Goal: Information Seeking & Learning: Learn about a topic

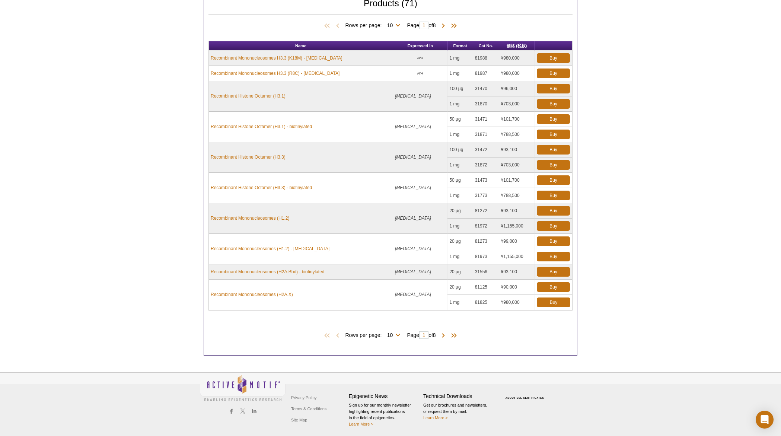
scroll to position [357, 0]
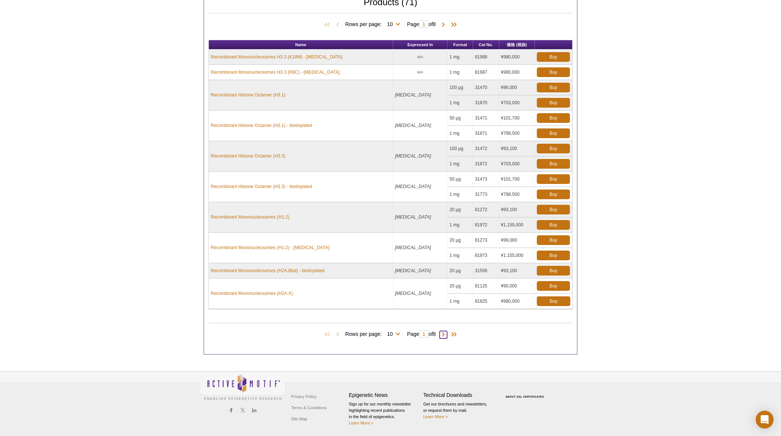
click at [444, 335] on span at bounding box center [443, 334] width 7 height 7
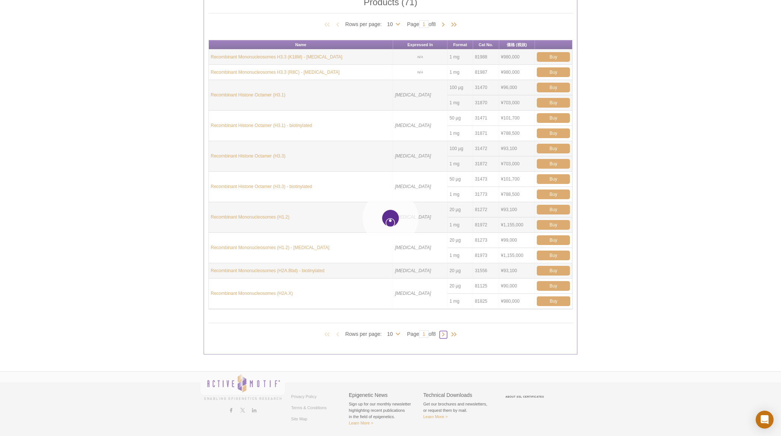
type input "2"
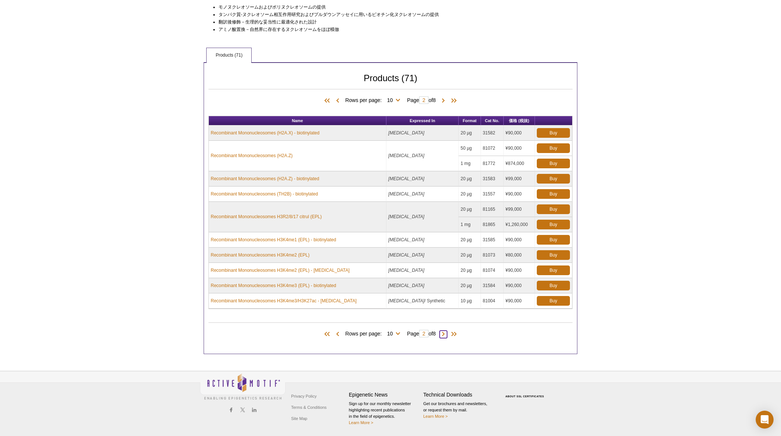
scroll to position [281, 0]
click at [444, 335] on span at bounding box center [443, 334] width 7 height 7
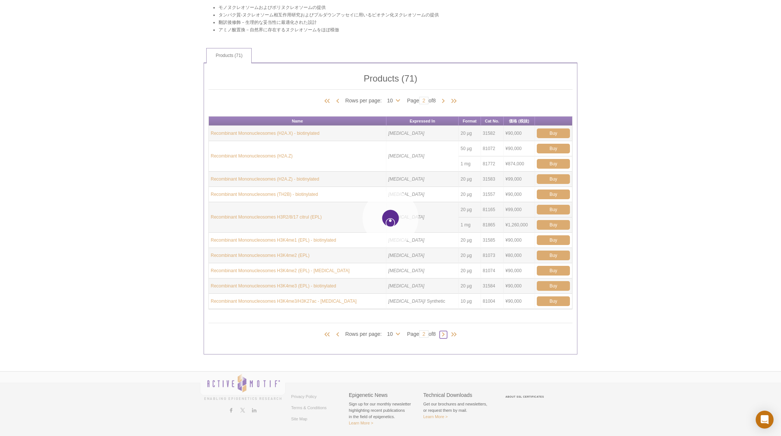
type input "3"
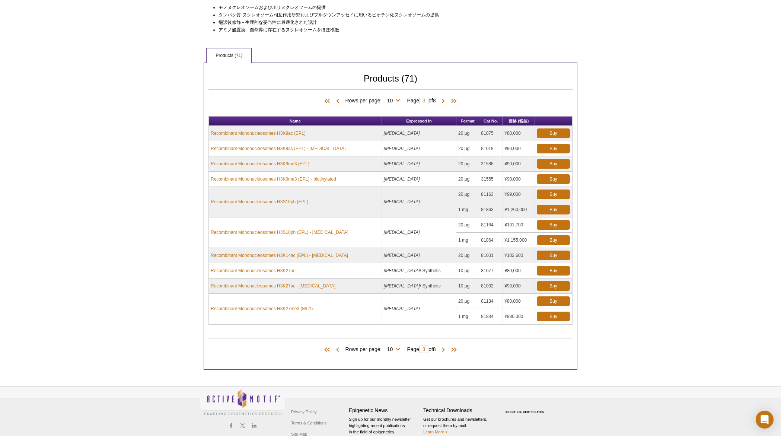
click at [444, 335] on div "Products (71) Rows per page: 10 25 50 All 10 Page 3 of 8" at bounding box center [390, 348] width 364 height 34
click at [446, 348] on span at bounding box center [443, 349] width 7 height 7
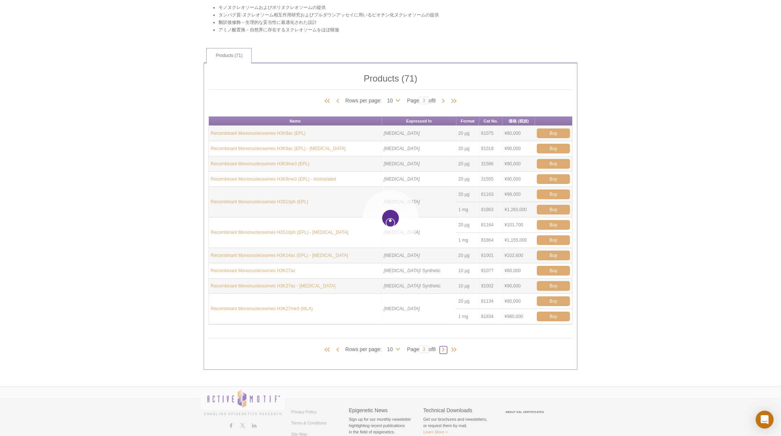
type input "4"
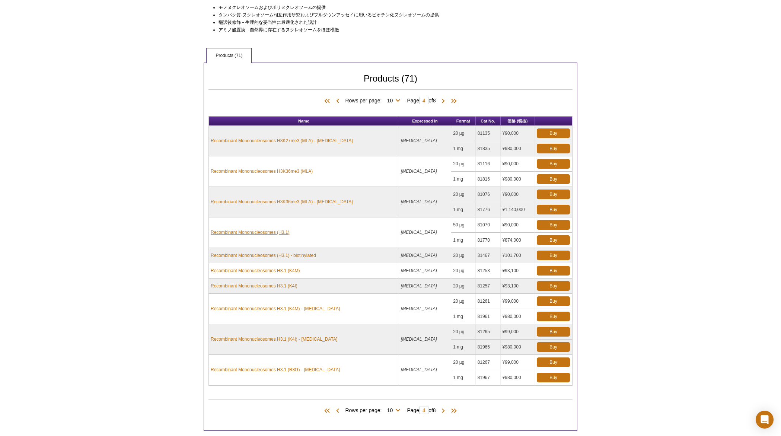
click at [283, 233] on link "Recombinant Mononucleosomes (H3.1)" at bounding box center [250, 232] width 79 height 7
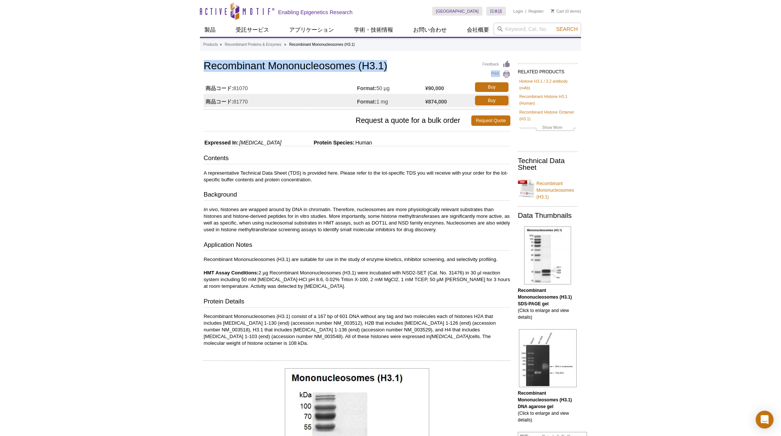
drag, startPoint x: 200, startPoint y: 67, endPoint x: 395, endPoint y: 70, distance: 194.7
click at [396, 70] on h1 "Recombinant Mononucleosomes (H3.1)" at bounding box center [357, 66] width 307 height 13
drag, startPoint x: 389, startPoint y: 66, endPoint x: 205, endPoint y: 68, distance: 184.3
click at [205, 68] on h1 "Recombinant Mononucleosomes (H3.1)" at bounding box center [357, 66] width 307 height 13
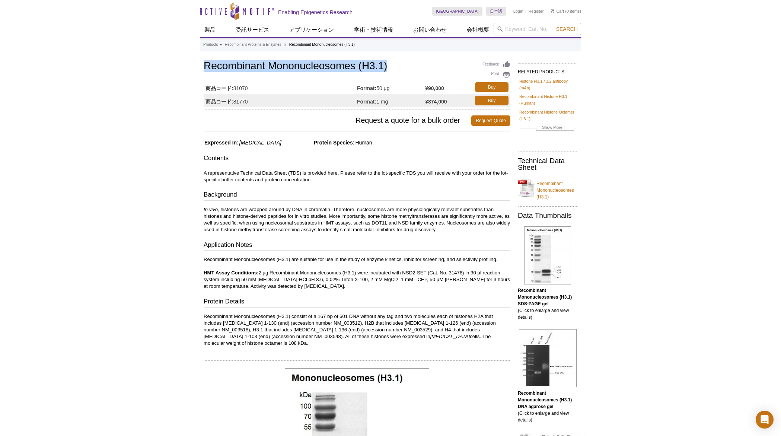
copy h1 "Recombinant Mononucleosomes (H3.1)"
drag, startPoint x: 247, startPoint y: 89, endPoint x: 235, endPoint y: 89, distance: 11.9
click at [235, 89] on td "商品コード: 81070" at bounding box center [280, 86] width 153 height 13
copy td "81070"
click at [447, 89] on td "¥90,000" at bounding box center [448, 86] width 46 height 13
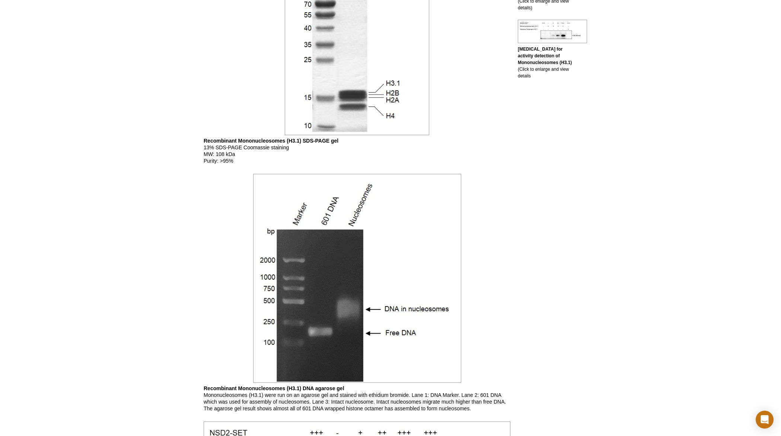
scroll to position [413, 0]
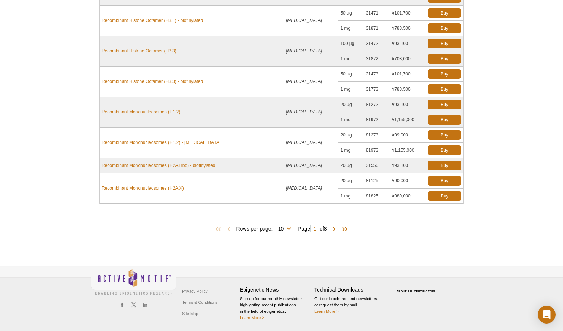
scroll to position [462, 0]
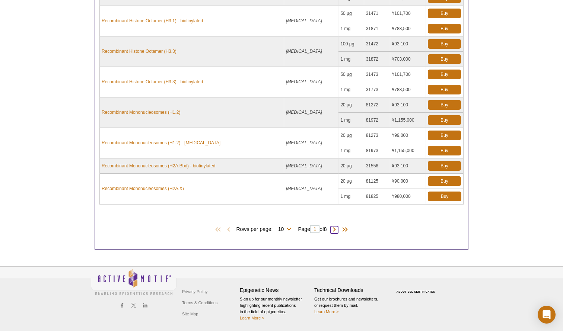
click at [338, 230] on span at bounding box center [334, 229] width 7 height 7
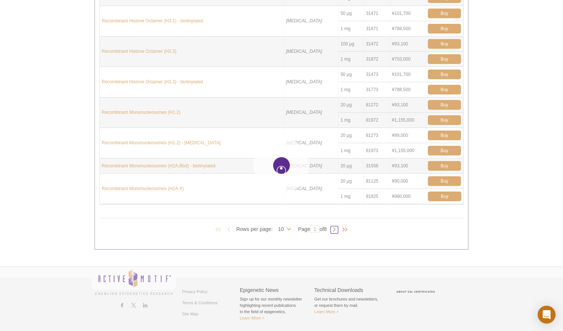
type input "2"
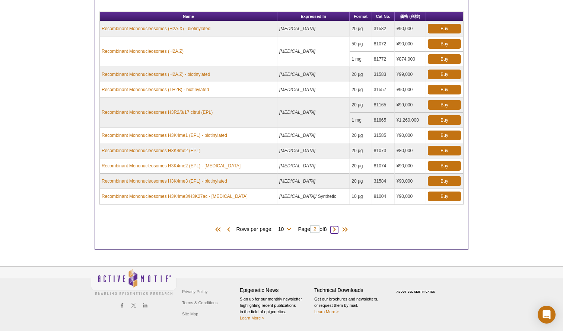
click at [337, 230] on span at bounding box center [334, 229] width 7 height 7
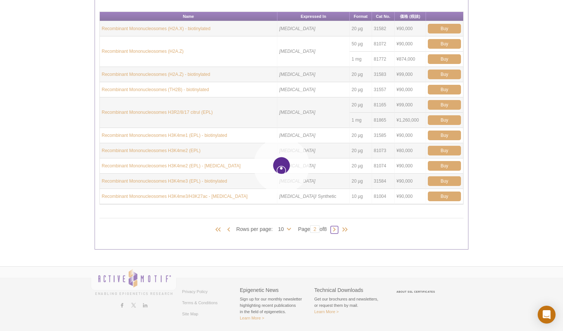
type input "3"
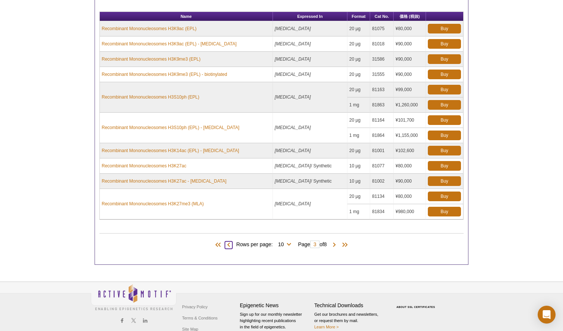
click at [226, 244] on span at bounding box center [228, 245] width 7 height 7
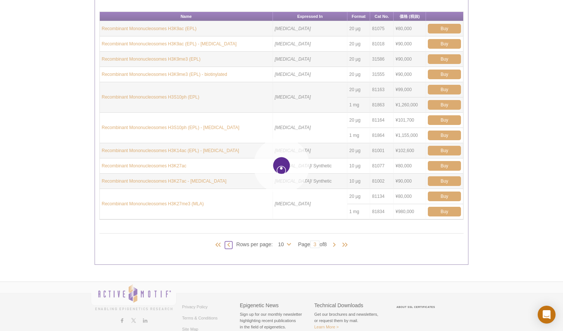
type input "2"
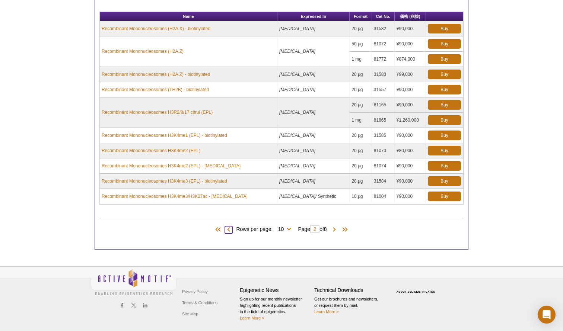
click at [227, 231] on span at bounding box center [228, 229] width 7 height 7
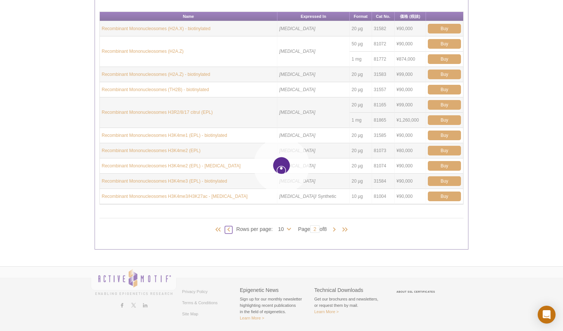
type input "1"
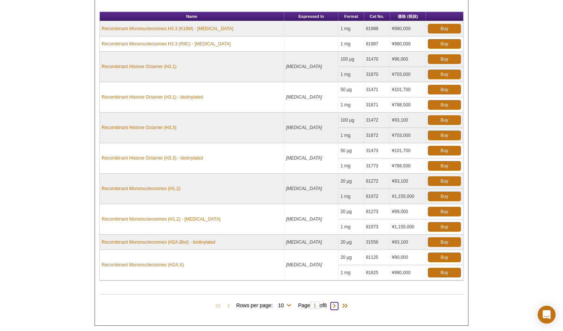
click at [336, 306] on span at bounding box center [334, 306] width 7 height 7
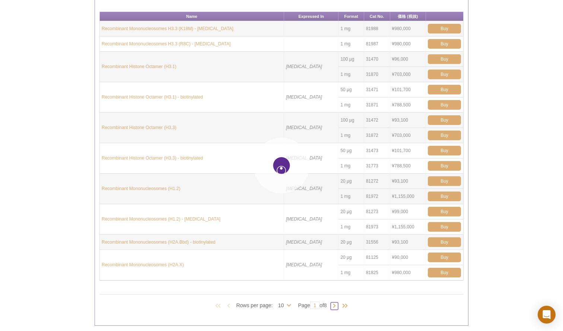
type input "2"
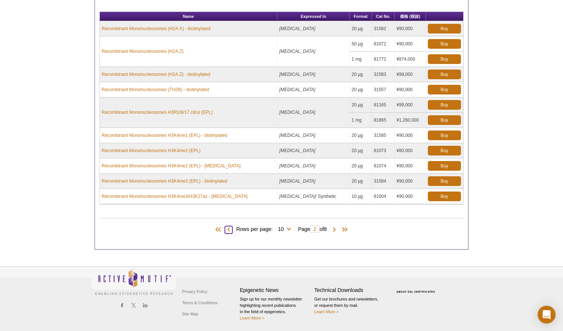
click at [226, 232] on span at bounding box center [228, 229] width 7 height 7
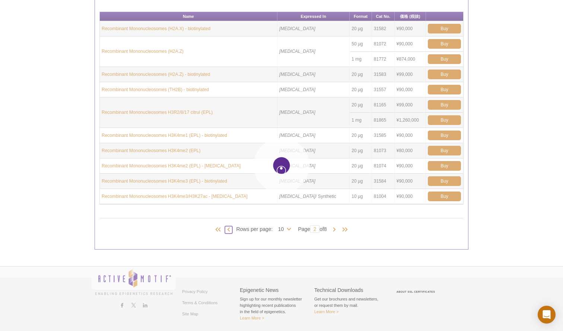
type input "1"
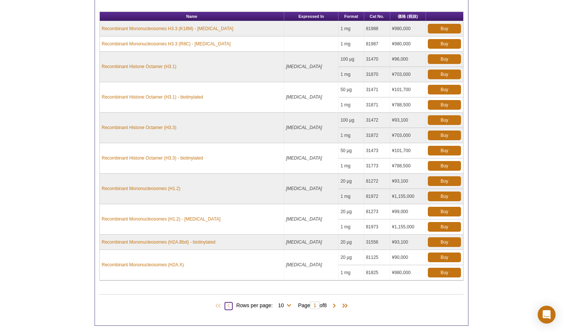
click at [226, 307] on span at bounding box center [228, 306] width 7 height 7
click at [336, 306] on span at bounding box center [334, 306] width 7 height 7
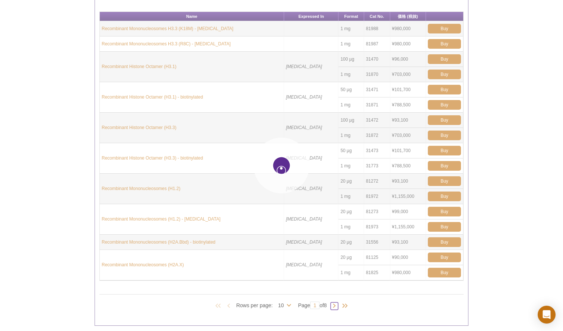
type input "2"
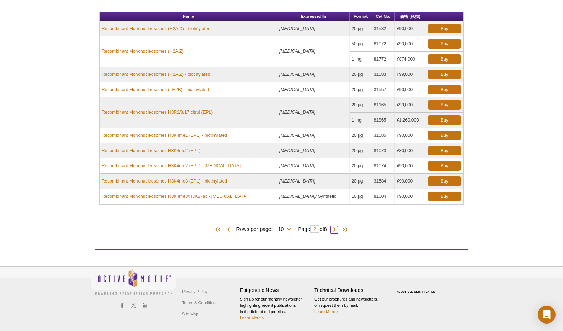
click at [337, 229] on span at bounding box center [334, 229] width 7 height 7
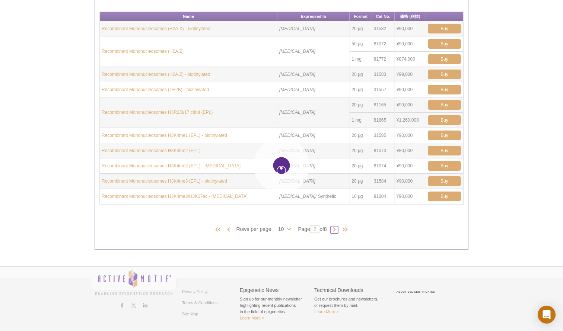
type input "3"
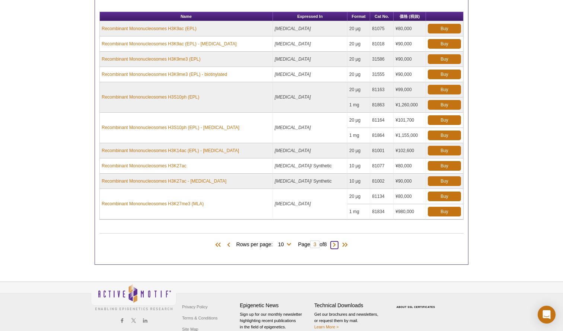
click at [336, 244] on span at bounding box center [334, 245] width 7 height 7
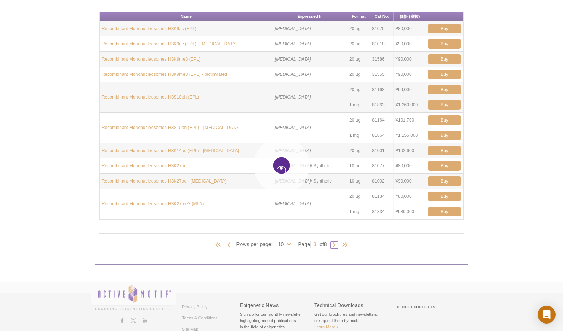
type input "4"
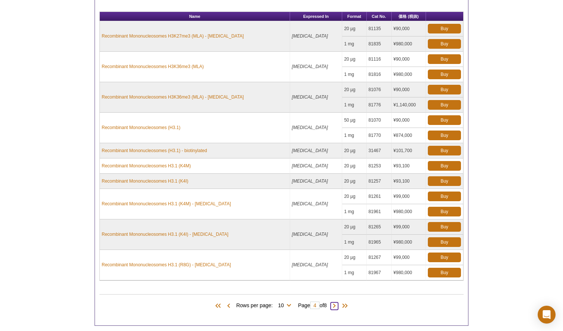
click at [337, 307] on span at bounding box center [334, 306] width 7 height 7
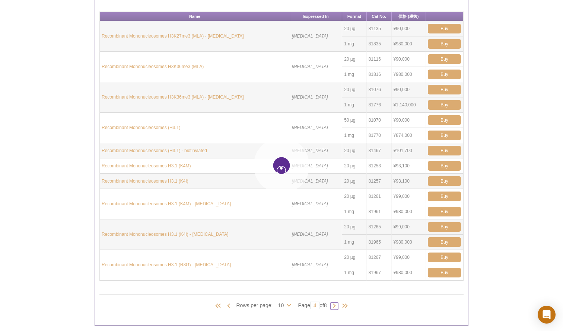
type input "5"
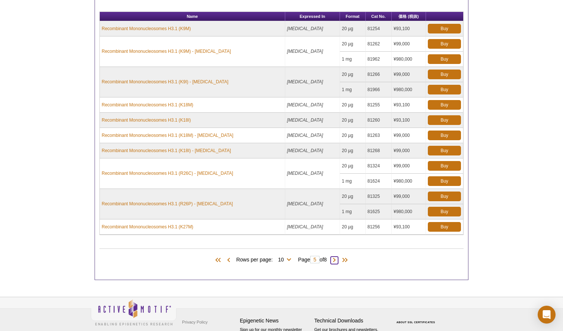
click at [335, 259] on span at bounding box center [334, 260] width 7 height 7
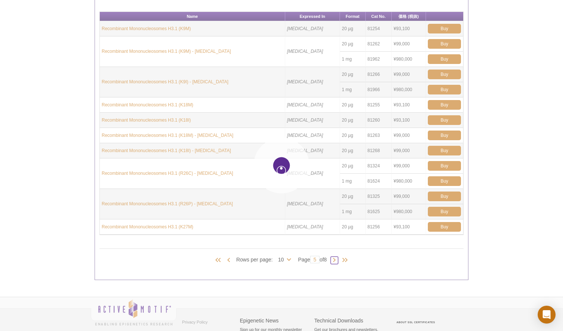
type input "6"
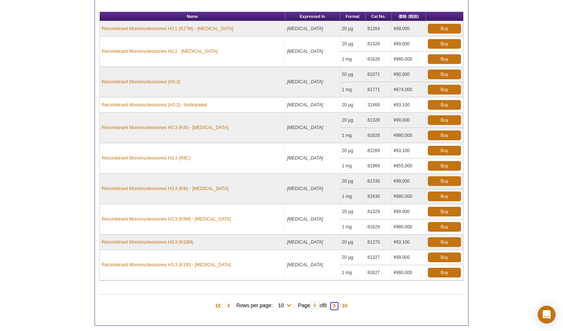
click at [338, 306] on span at bounding box center [334, 306] width 7 height 7
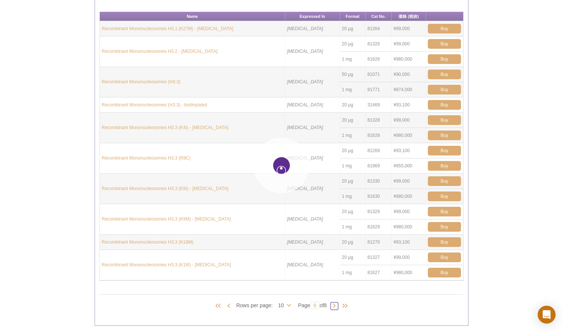
type input "7"
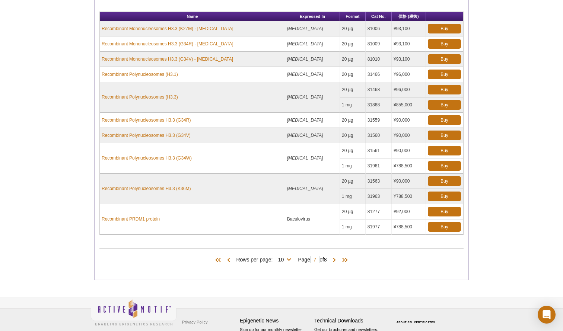
drag, startPoint x: 41, startPoint y: 36, endPoint x: 39, endPoint y: 27, distance: 9.8
